Goal: Information Seeking & Learning: Learn about a topic

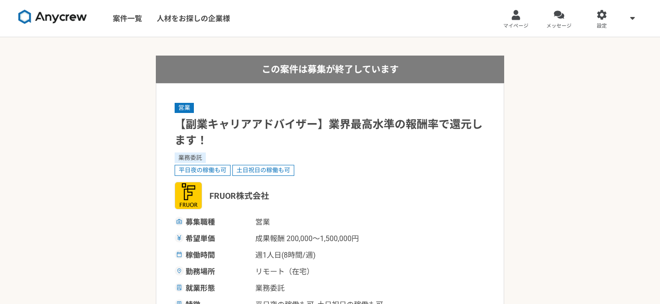
click at [66, 20] on img at bounding box center [52, 17] width 69 height 15
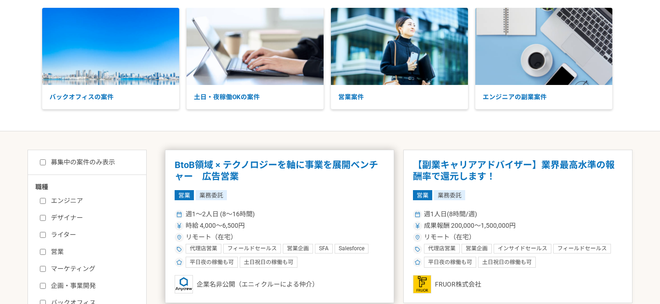
scroll to position [92, 0]
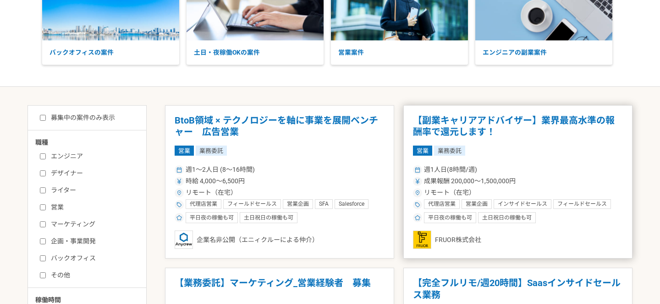
click at [512, 120] on h1 "【副業キャリアアドバイザー】業界最高水準の報酬率で還元します！" at bounding box center [518, 126] width 210 height 23
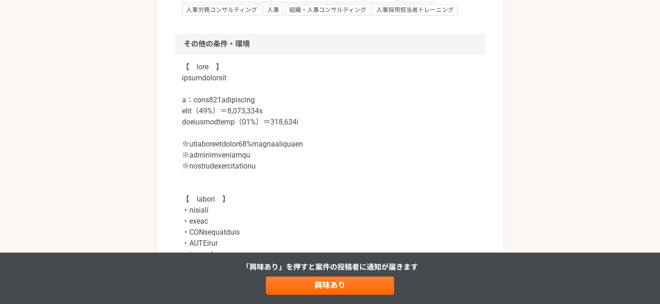
scroll to position [880, 0]
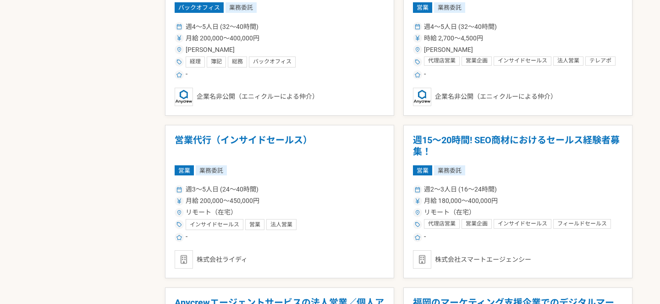
scroll to position [890, 0]
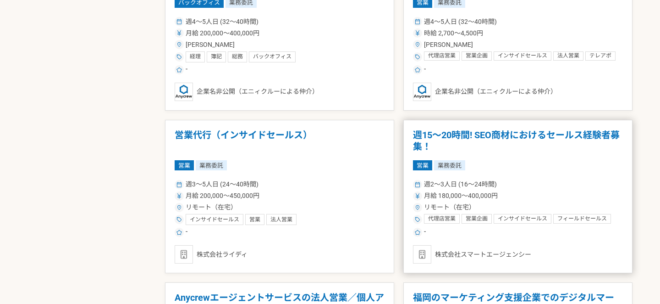
click at [503, 133] on h1 "週15〜20時間! SEO商材におけるセールス経験者募集！" at bounding box center [518, 140] width 210 height 23
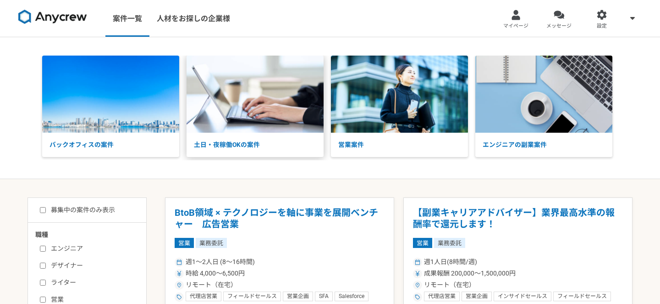
click at [236, 142] on p "土日・夜稼働OKの案件" at bounding box center [255, 145] width 137 height 24
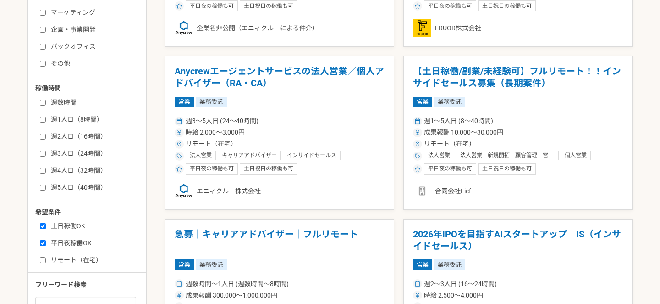
scroll to position [423, 0]
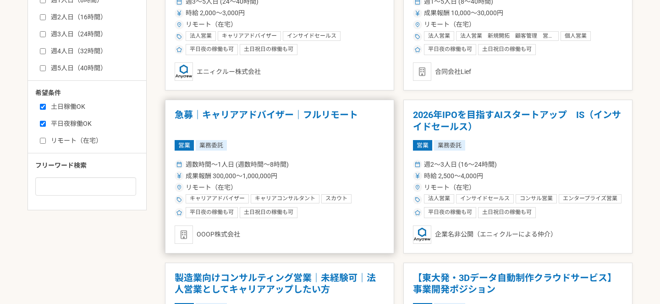
click at [293, 119] on h1 "急募｜キャリアアドバイザー｜フルリモート" at bounding box center [280, 120] width 210 height 23
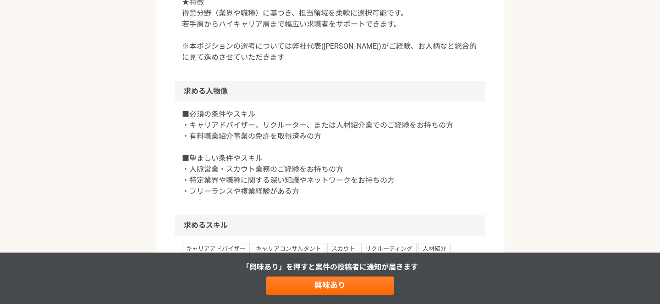
scroll to position [148, 0]
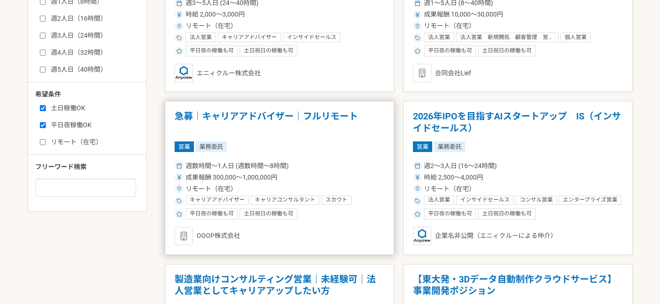
scroll to position [587, 0]
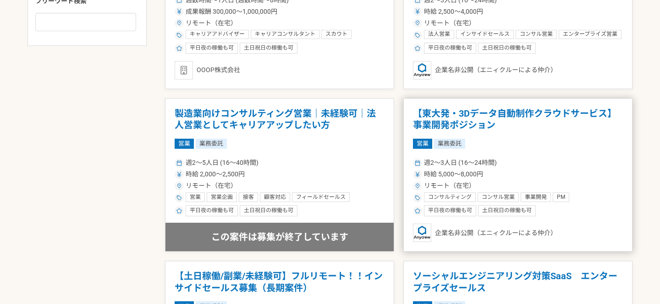
click at [452, 112] on h1 "【東大発・3Dデータ自動制作クラウドサービス】　事業開発ポジション" at bounding box center [518, 119] width 210 height 23
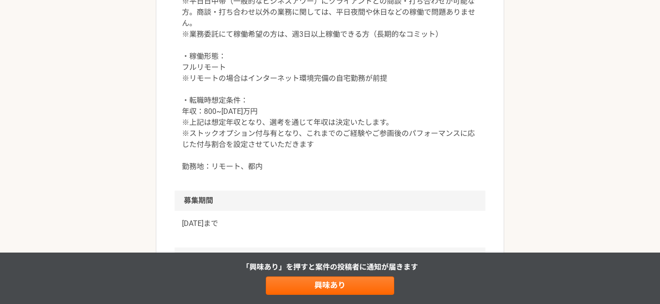
scroll to position [1301, 0]
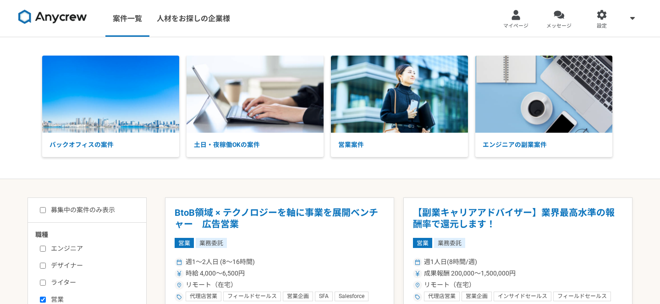
scroll to position [197, 0]
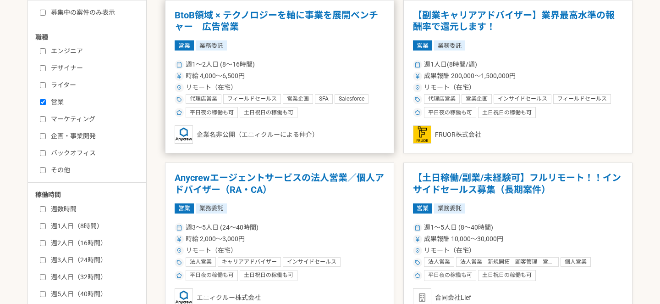
click at [286, 13] on h1 "BtoB領域 × テクノロジーを軸に事業を展開ベンチャー　広告営業" at bounding box center [280, 21] width 210 height 23
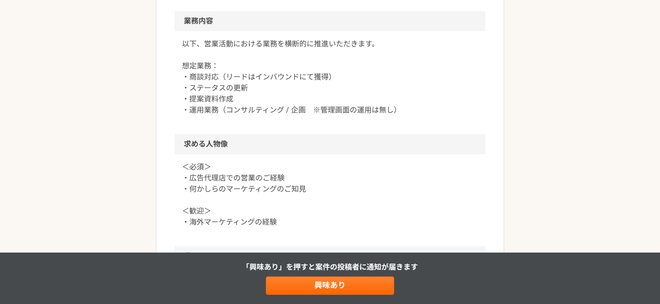
scroll to position [525, 0]
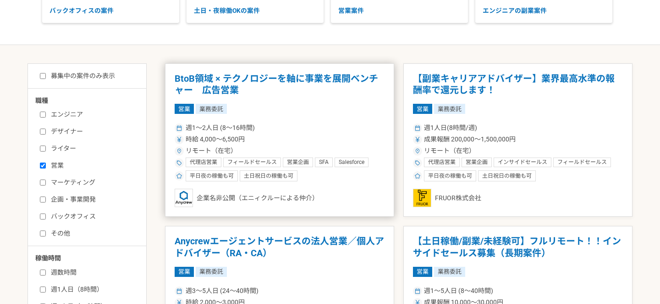
scroll to position [134, 0]
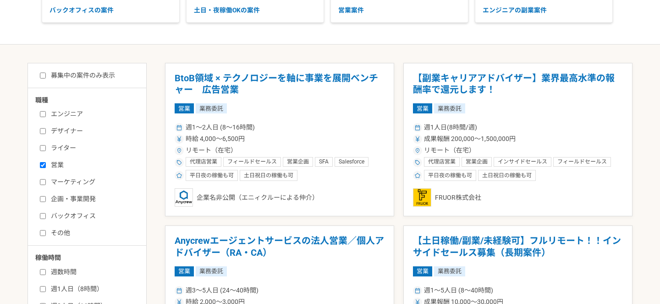
click at [41, 198] on input "企画・事業開発" at bounding box center [43, 199] width 6 height 6
checkbox input "true"
click at [43, 183] on input "マーケティング" at bounding box center [43, 182] width 6 height 6
checkbox input "true"
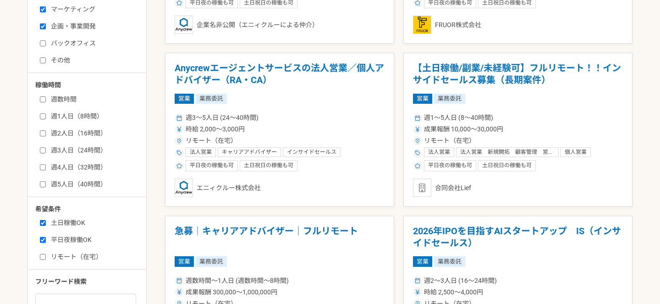
scroll to position [368, 0]
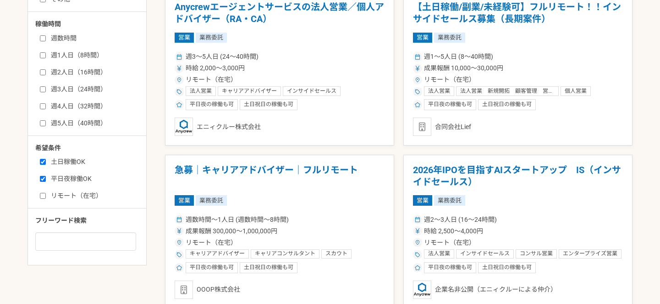
click at [43, 195] on input "リモート（在宅）" at bounding box center [43, 196] width 6 height 6
checkbox input "true"
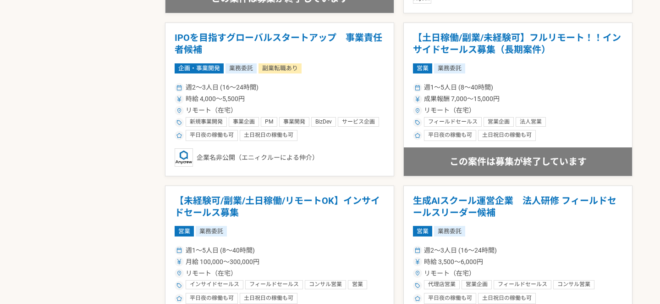
scroll to position [1149, 0]
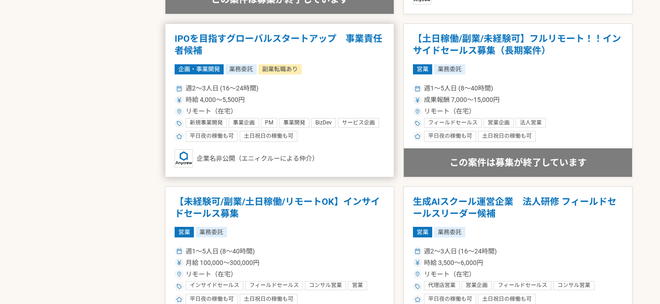
click at [301, 37] on h1 "IPOを目指すグローバルスタートアップ　事業責任者候補" at bounding box center [280, 44] width 210 height 23
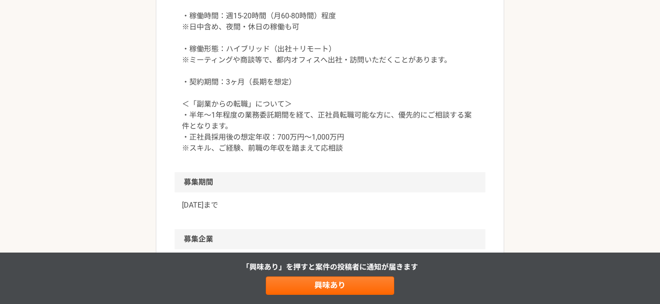
scroll to position [973, 0]
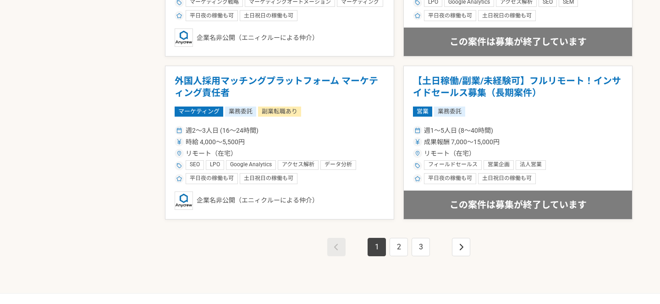
scroll to position [1663, 0]
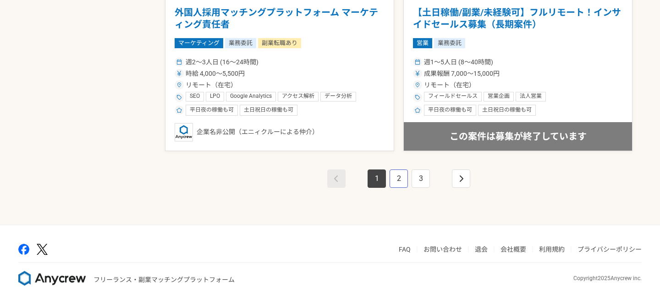
click at [396, 177] on link "2" at bounding box center [399, 178] width 18 height 18
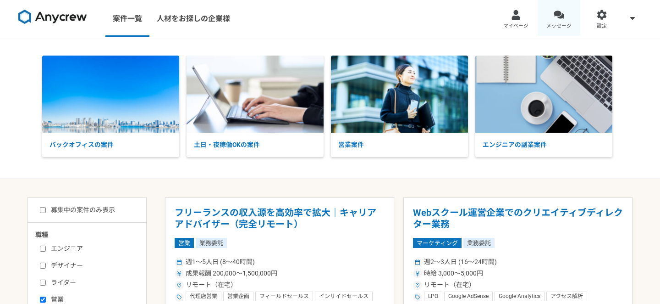
click at [557, 17] on div at bounding box center [559, 15] width 11 height 11
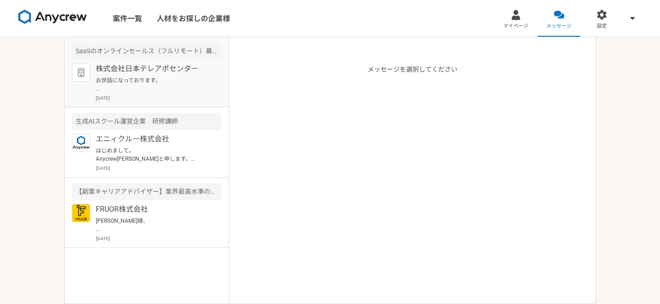
click at [155, 87] on p "お世話になっております。 プロフィール拝見してとても魅力的なご経歴で、 ぜひ一度、弊社面談をお願いできないでしょうか？ [URL][DOMAIN_NAME][…" at bounding box center [152, 84] width 113 height 17
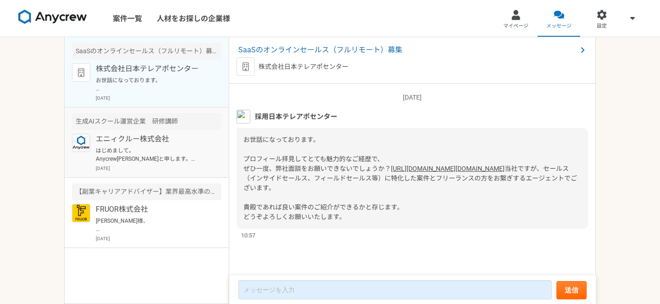
scroll to position [10, 0]
click at [165, 160] on p "はじめまして。 Anycrew[PERSON_NAME]と申します。 プロフィールを拝見して、本案件でご活躍頂けるのではと思いご連絡を差し上げました。 案件ペ…" at bounding box center [152, 154] width 113 height 17
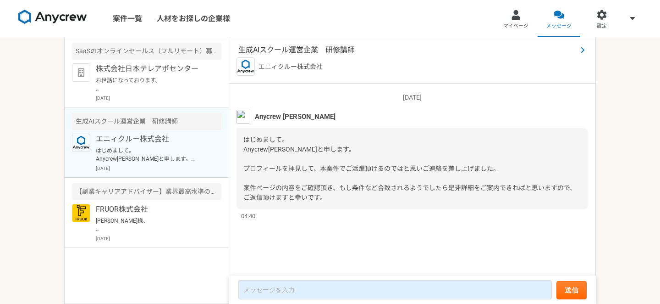
click at [321, 50] on span "生成AIスクール運営企業　研修講師" at bounding box center [407, 49] width 339 height 11
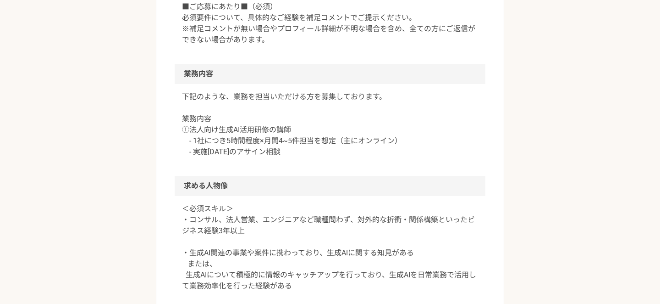
scroll to position [715, 0]
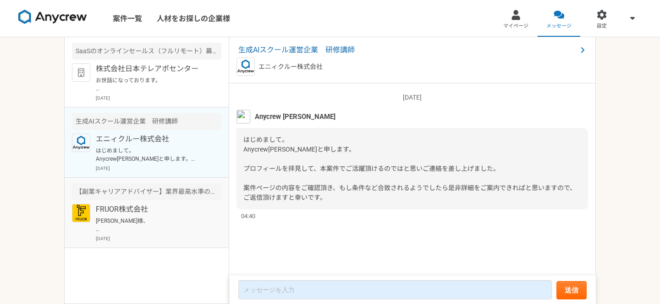
click at [127, 204] on p "FRUOR株式会社" at bounding box center [152, 209] width 113 height 11
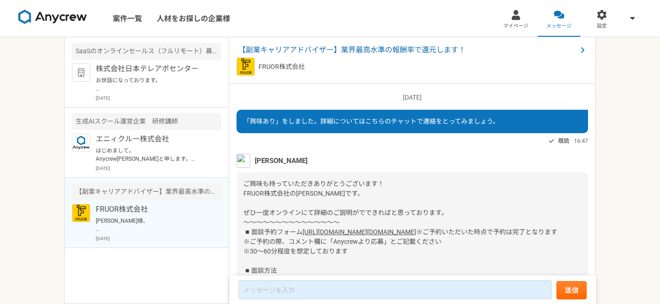
scroll to position [278, 0]
